Goal: Find contact information: Find contact information

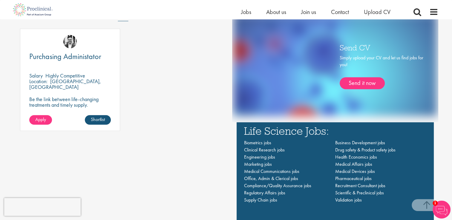
scroll to position [328, 0]
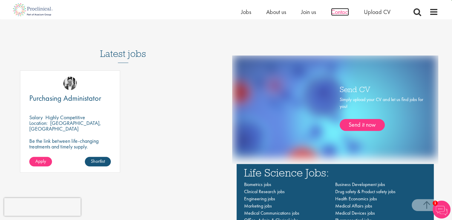
click at [334, 12] on span "Contact" at bounding box center [340, 12] width 18 height 8
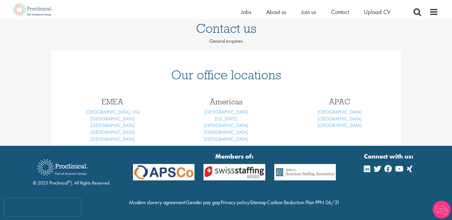
scroll to position [68, 0]
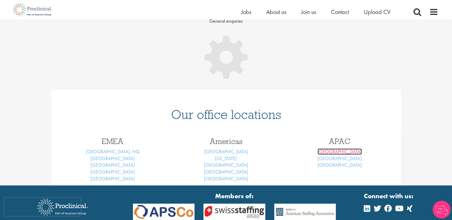
click at [338, 151] on link "Melbourne" at bounding box center [339, 152] width 44 height 6
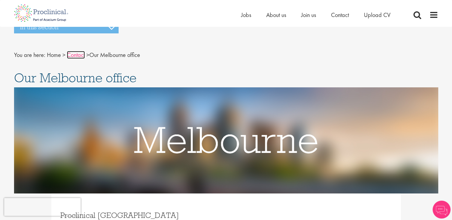
click at [73, 56] on link "Contact" at bounding box center [76, 55] width 18 height 8
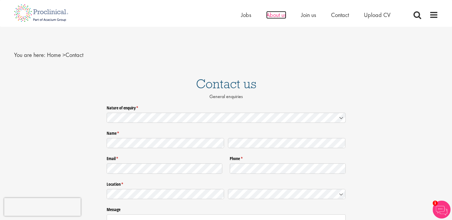
click at [276, 15] on span "About us" at bounding box center [276, 15] width 20 height 8
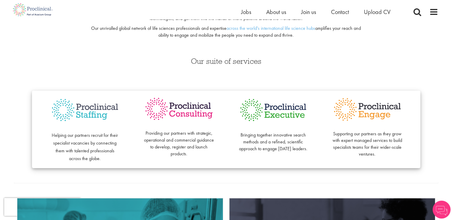
scroll to position [119, 0]
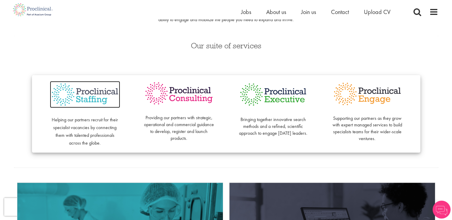
click at [81, 95] on img at bounding box center [85, 94] width 70 height 27
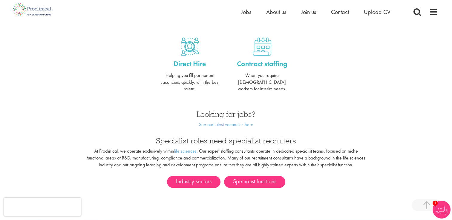
scroll to position [239, 0]
